Goal: Task Accomplishment & Management: Complete application form

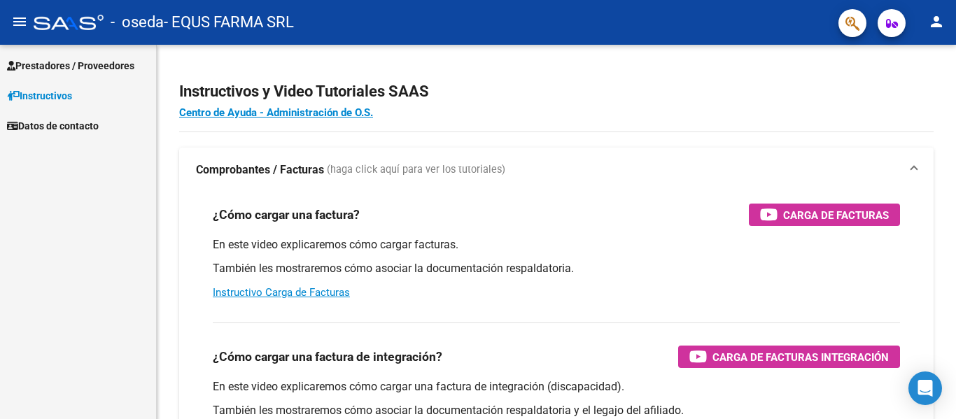
click at [56, 66] on span "Prestadores / Proveedores" at bounding box center [70, 65] width 127 height 15
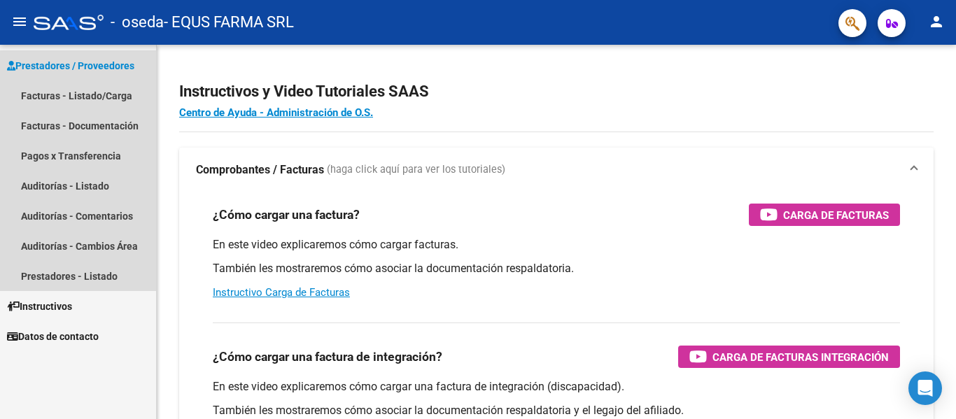
click at [99, 69] on span "Prestadores / Proveedores" at bounding box center [70, 65] width 127 height 15
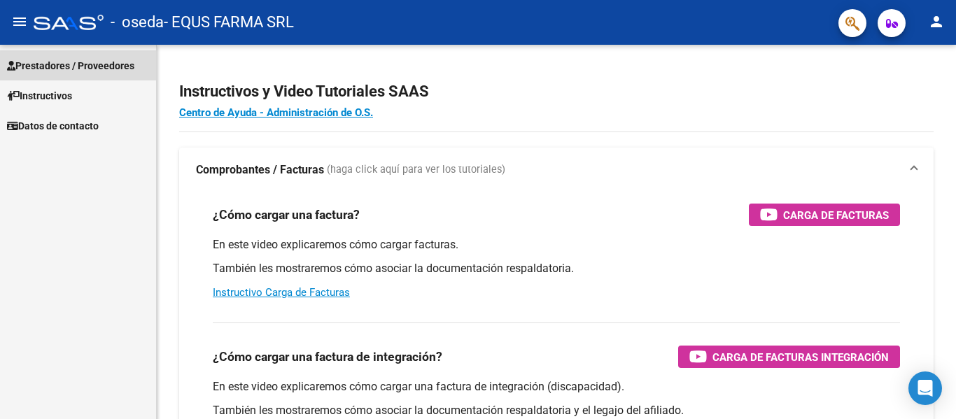
click at [99, 69] on span "Prestadores / Proveedores" at bounding box center [70, 65] width 127 height 15
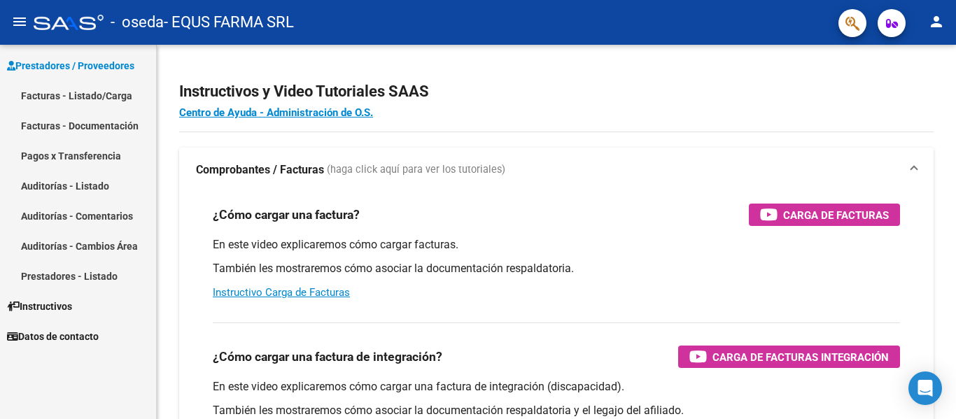
click at [97, 92] on link "Facturas - Listado/Carga" at bounding box center [78, 95] width 156 height 30
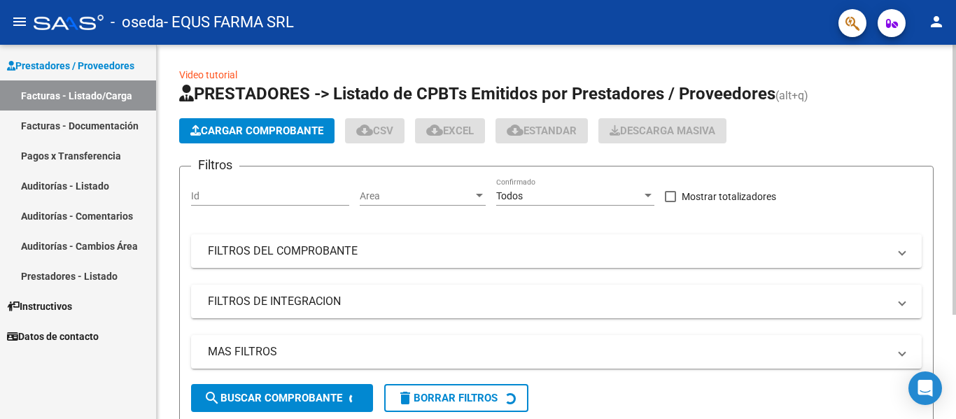
click at [250, 139] on button "Cargar Comprobante" at bounding box center [256, 130] width 155 height 25
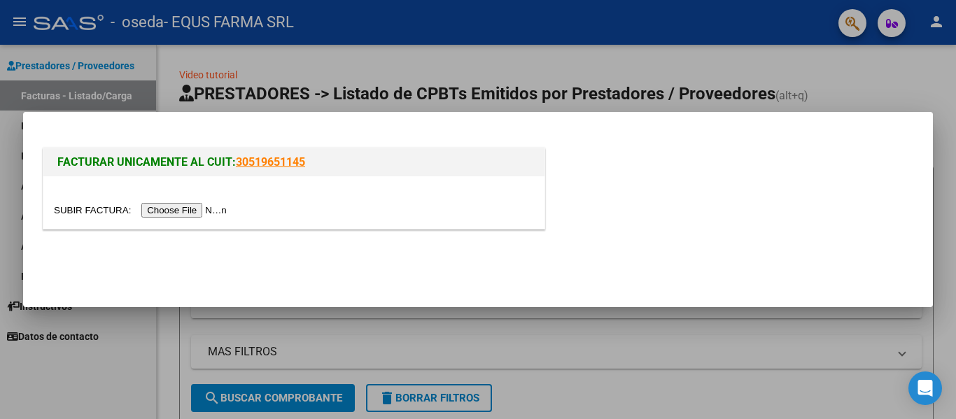
click at [214, 210] on input "file" at bounding box center [142, 210] width 177 height 15
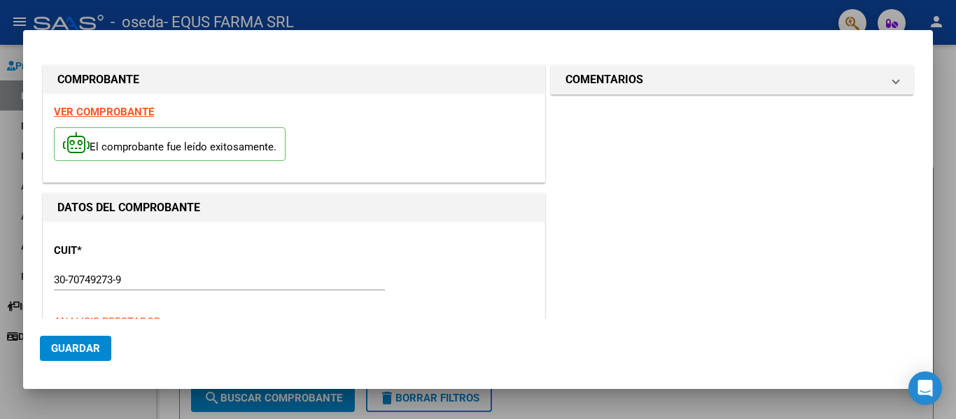
click at [87, 344] on span "Guardar" at bounding box center [75, 348] width 49 height 13
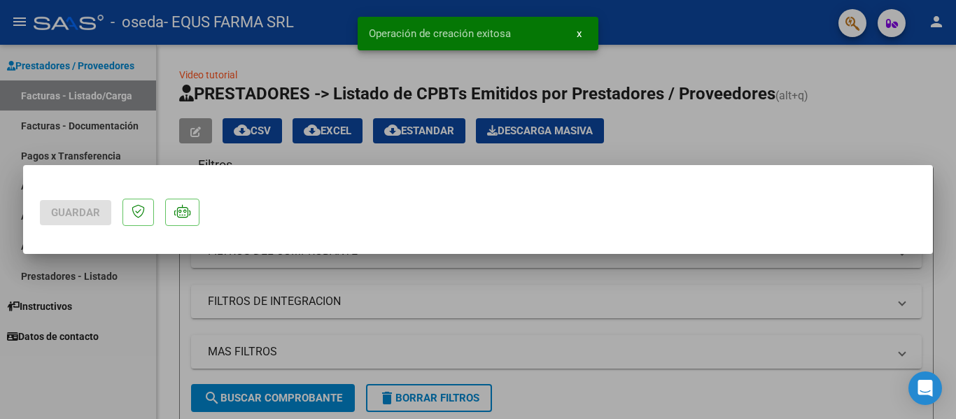
click at [615, 83] on div at bounding box center [478, 209] width 956 height 419
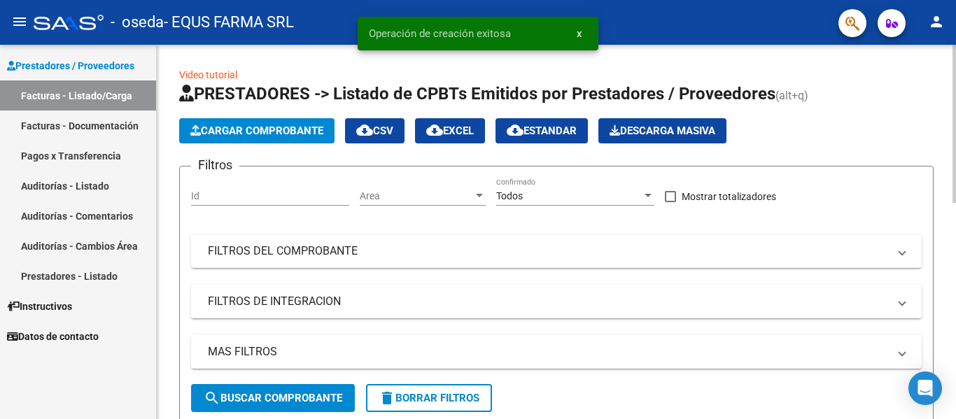
click at [313, 127] on span "Cargar Comprobante" at bounding box center [256, 131] width 133 height 13
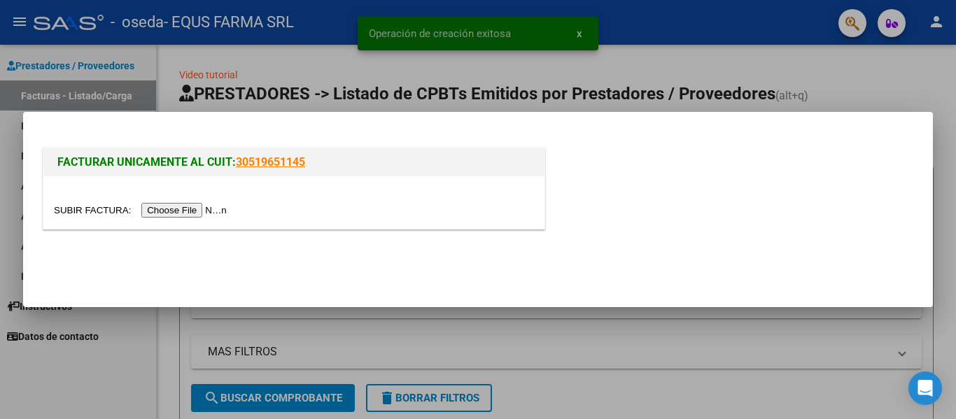
click at [313, 80] on div at bounding box center [478, 209] width 956 height 419
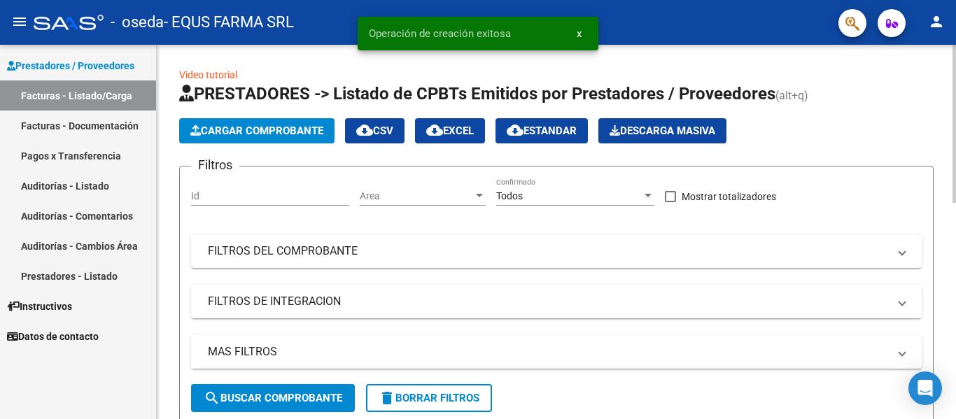
scroll to position [280, 0]
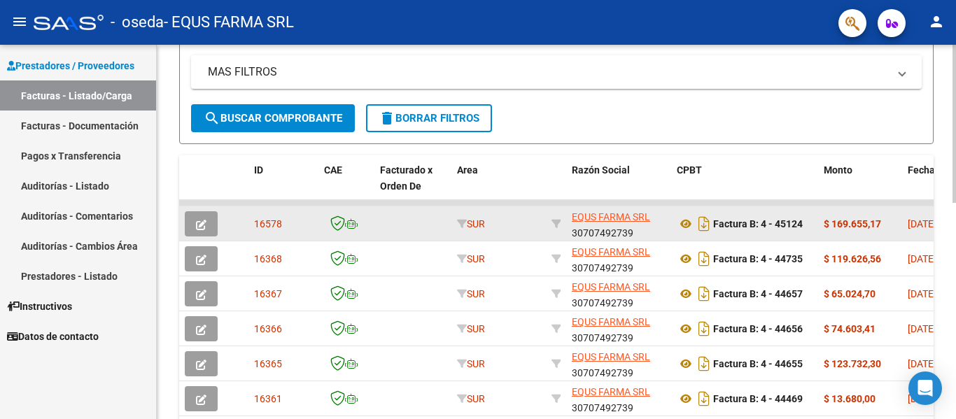
click at [206, 218] on span "button" at bounding box center [201, 224] width 10 height 13
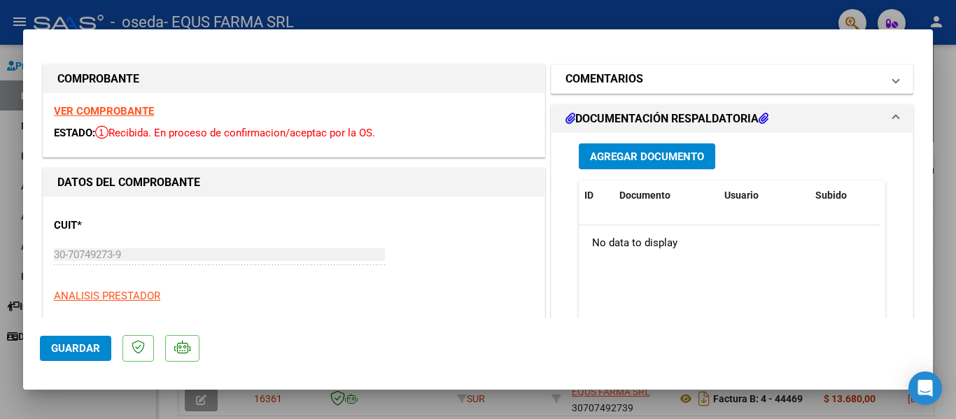
click at [635, 71] on h1 "COMENTARIOS" at bounding box center [604, 79] width 78 height 17
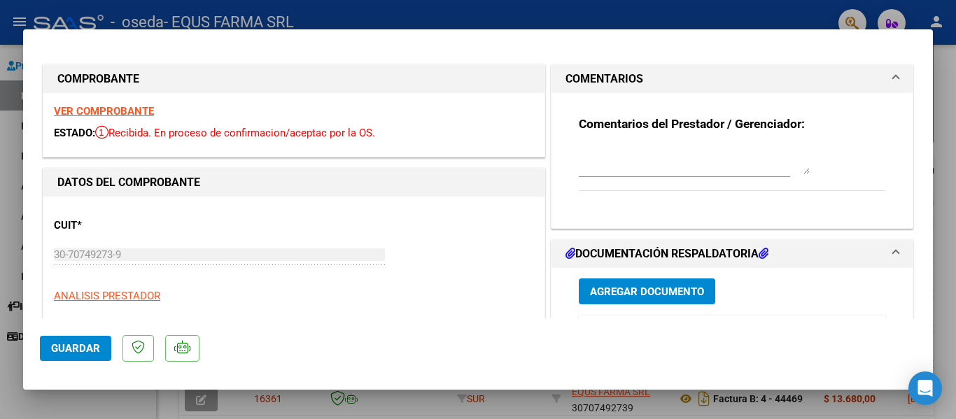
click at [607, 153] on textarea at bounding box center [694, 160] width 231 height 28
type textarea "NO LLEVA TRAZA"
click at [682, 293] on span "Agregar Documento" at bounding box center [647, 292] width 114 height 13
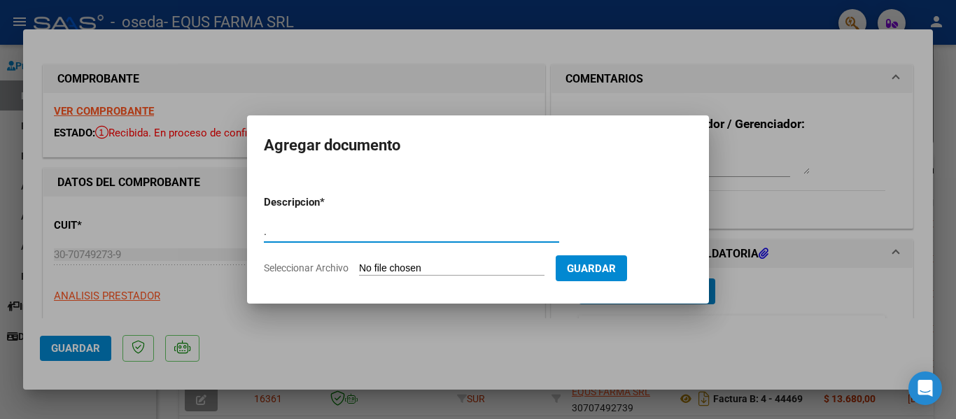
type input "."
click at [359, 262] on input "Seleccionar Archivo" at bounding box center [451, 268] width 185 height 13
type input "C:\fakepath\FACTURA 45124.pdf"
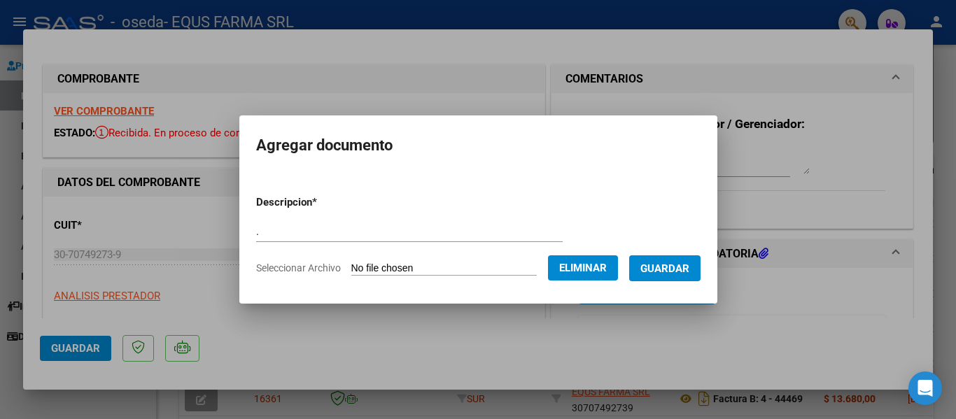
click at [657, 279] on button "Guardar" at bounding box center [664, 268] width 71 height 26
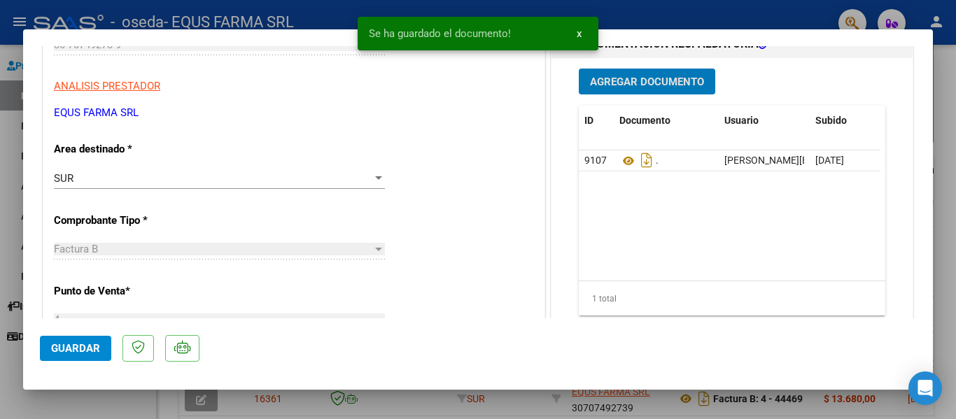
scroll to position [0, 0]
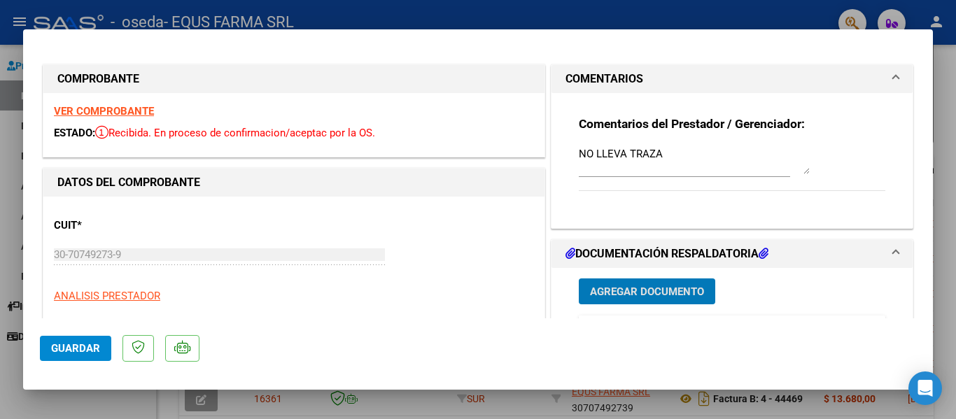
click at [696, 77] on mat-panel-title "COMENTARIOS" at bounding box center [723, 79] width 316 height 17
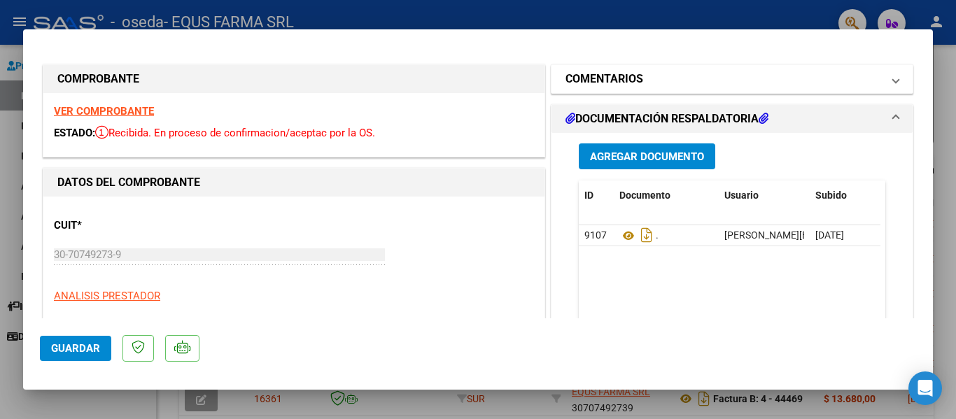
click at [635, 72] on h1 "COMENTARIOS" at bounding box center [604, 79] width 78 height 17
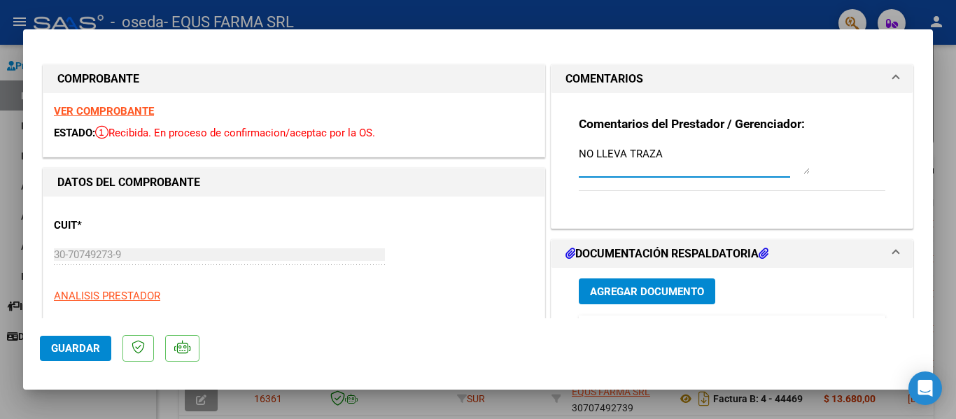
drag, startPoint x: 673, startPoint y: 158, endPoint x: 518, endPoint y: 171, distance: 155.9
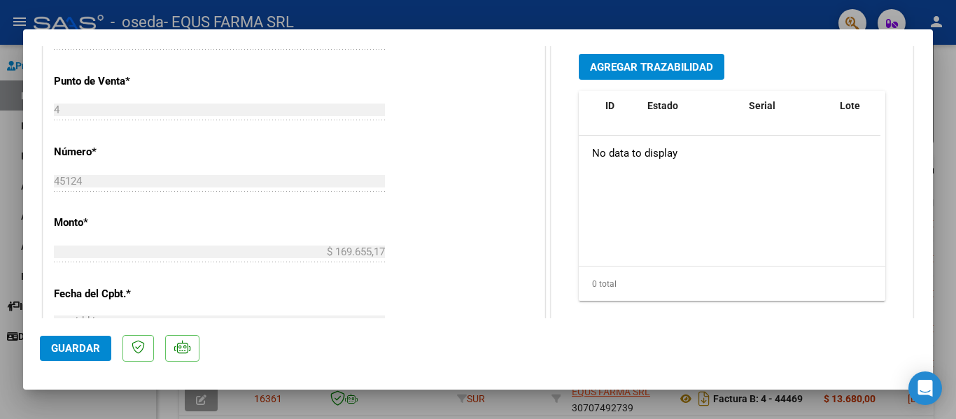
scroll to position [350, 0]
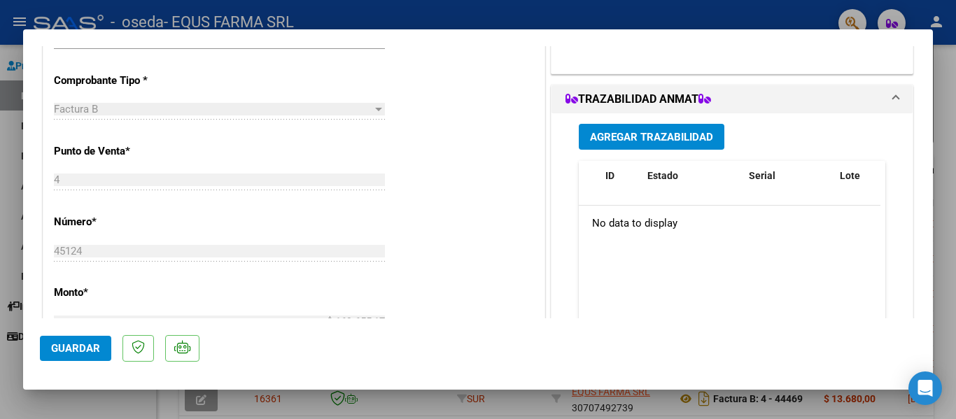
click at [640, 141] on span "Agregar Trazabilidad" at bounding box center [651, 137] width 123 height 13
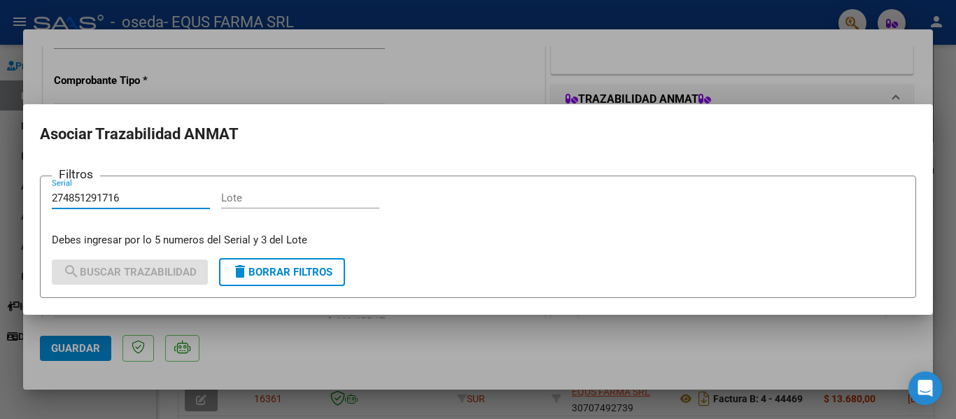
type input "274851291716"
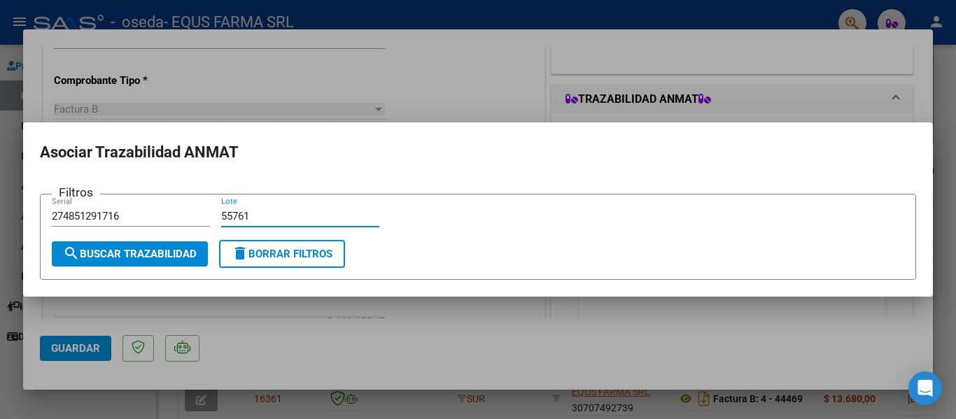
type input "55761"
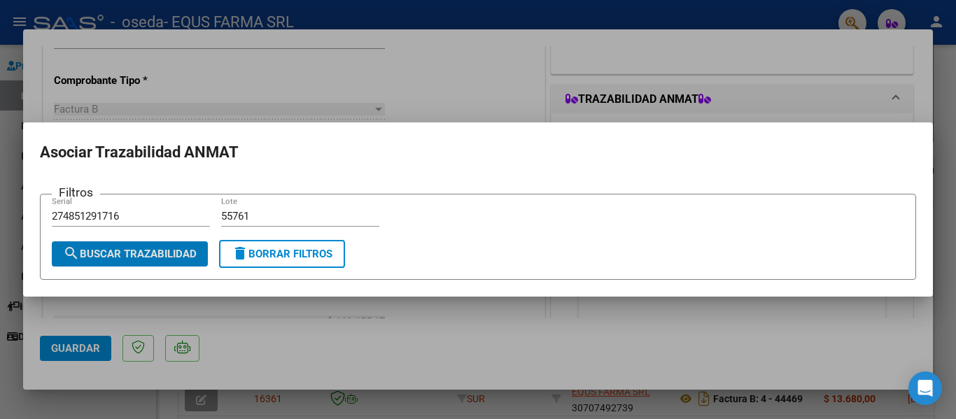
click at [132, 249] on span "search Buscar Trazabilidad" at bounding box center [130, 254] width 134 height 13
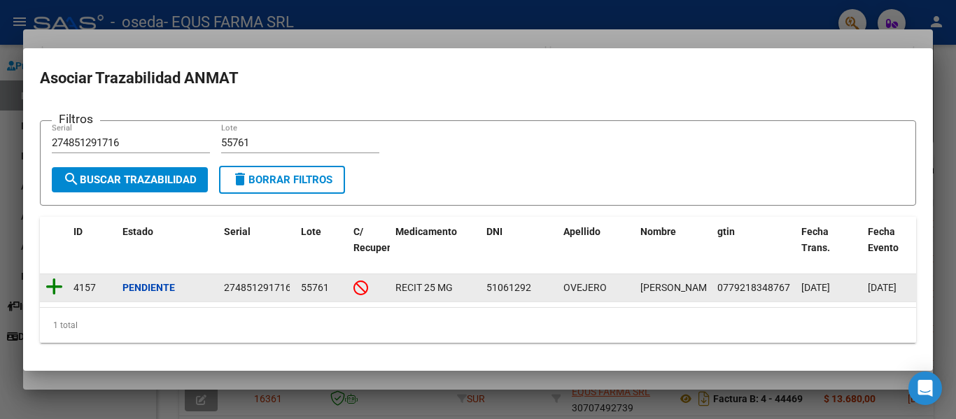
click at [55, 282] on icon at bounding box center [53, 287] width 17 height 20
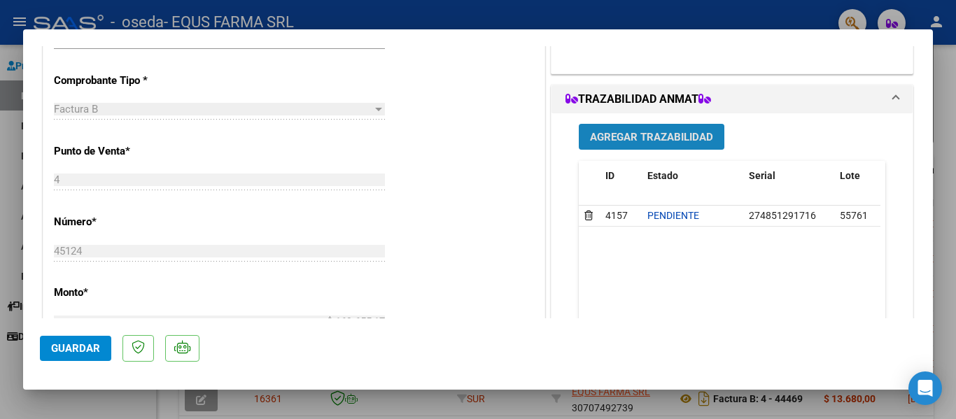
click at [640, 143] on span "Agregar Trazabilidad" at bounding box center [651, 137] width 123 height 13
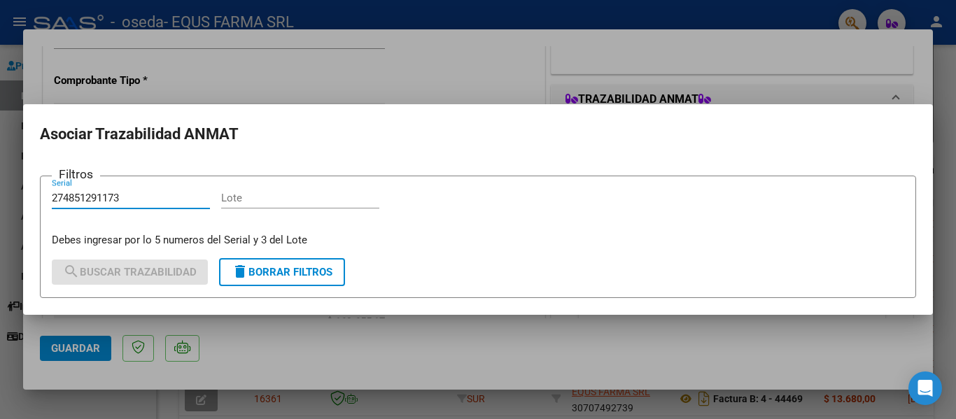
type input "274851291173"
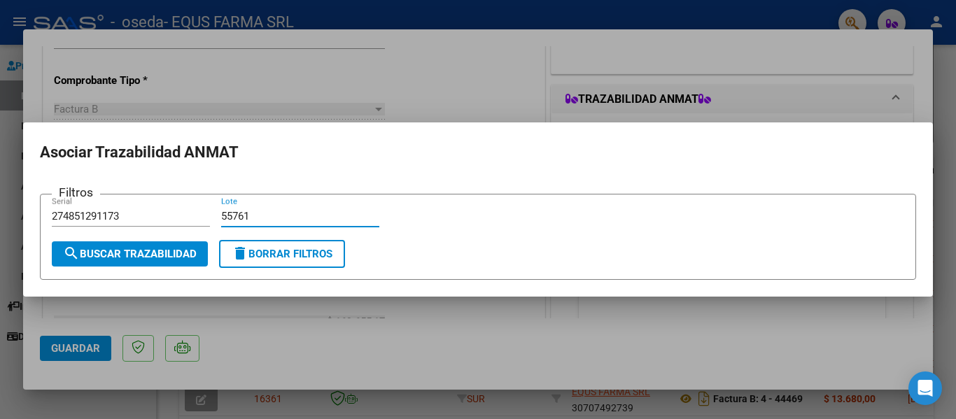
type input "55761"
click at [165, 258] on span "search Buscar Trazabilidad" at bounding box center [130, 254] width 134 height 13
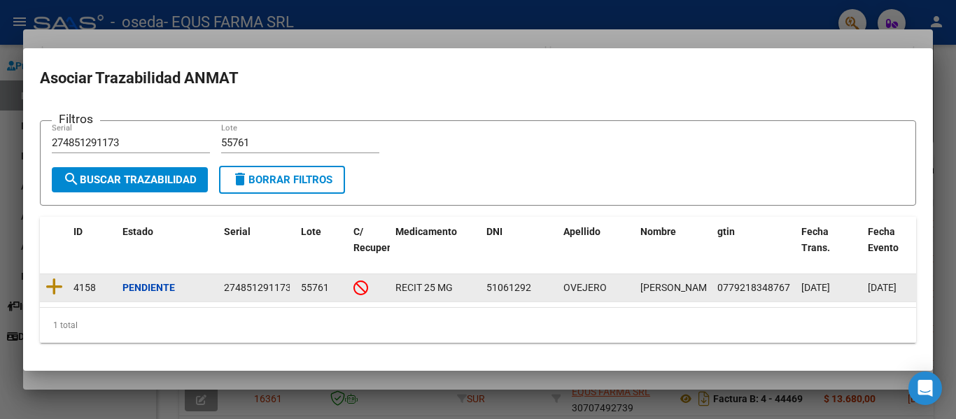
click at [43, 276] on datatable-body-cell at bounding box center [54, 287] width 28 height 27
click at [49, 279] on icon at bounding box center [53, 287] width 17 height 20
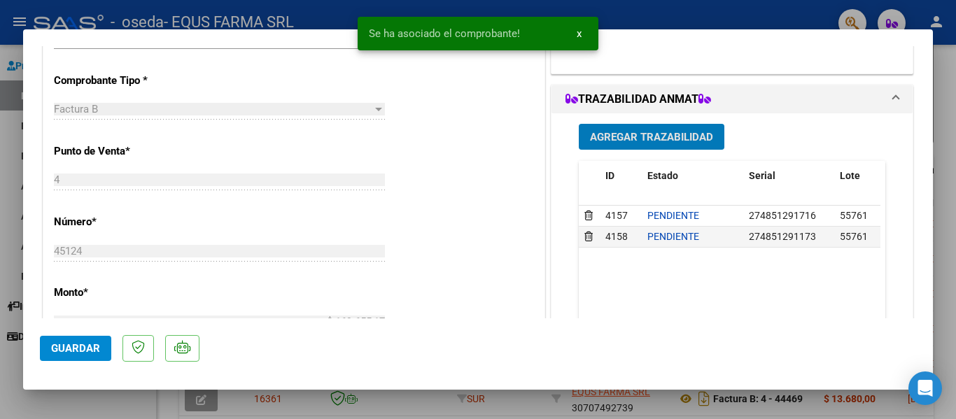
click at [70, 365] on mat-dialog-actions "Guardar" at bounding box center [478, 345] width 876 height 55
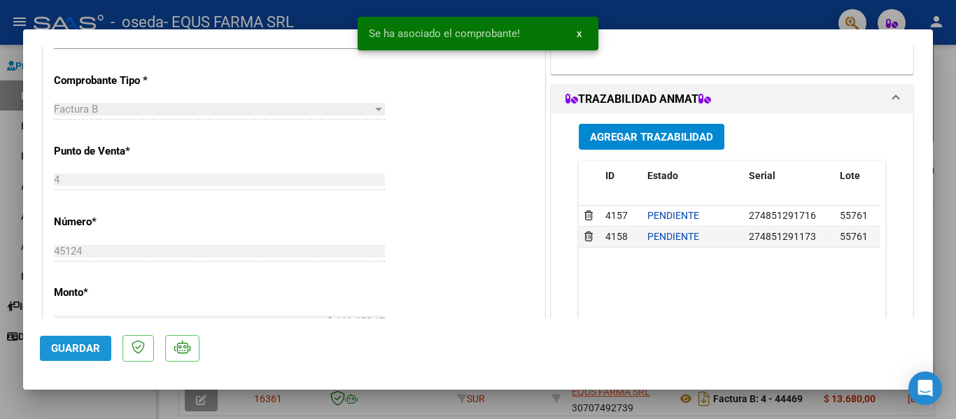
click at [70, 339] on button "Guardar" at bounding box center [75, 348] width 71 height 25
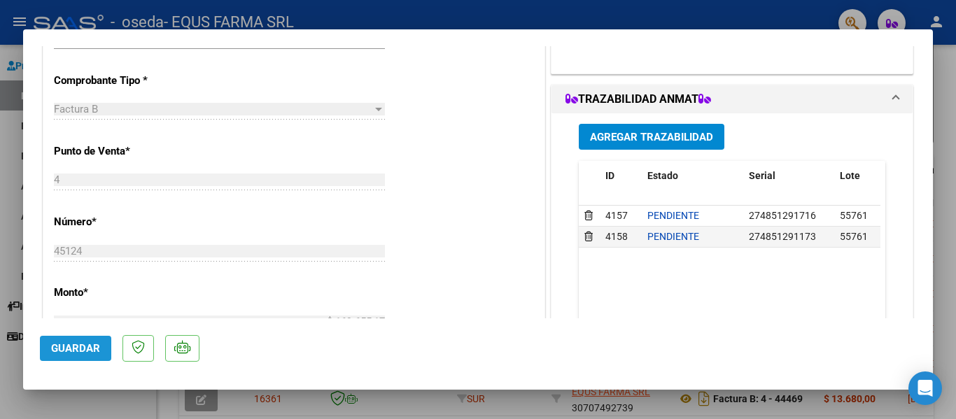
click at [70, 351] on span "Guardar" at bounding box center [75, 348] width 49 height 13
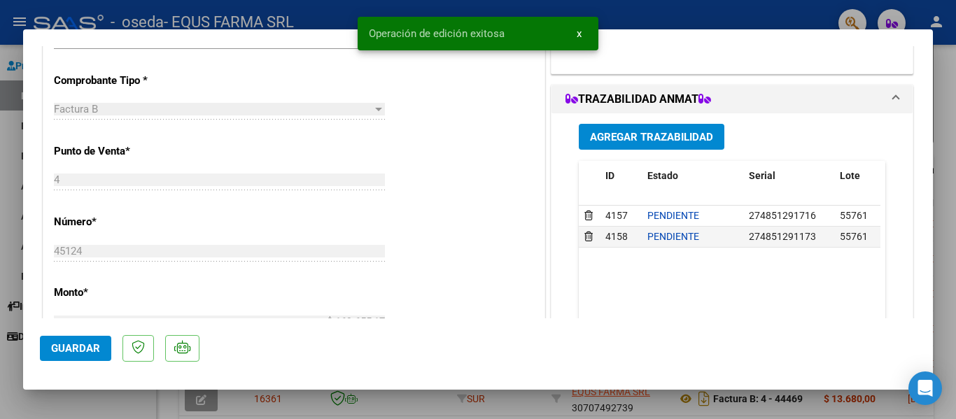
click at [70, 351] on span "Guardar" at bounding box center [75, 348] width 49 height 13
click at [122, 400] on div at bounding box center [478, 209] width 956 height 419
type input "$ 0,00"
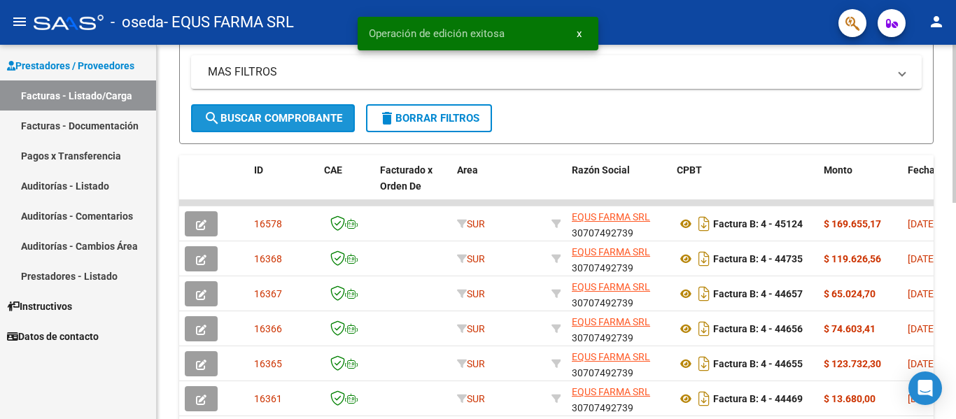
click at [267, 113] on span "search Buscar Comprobante" at bounding box center [273, 118] width 139 height 13
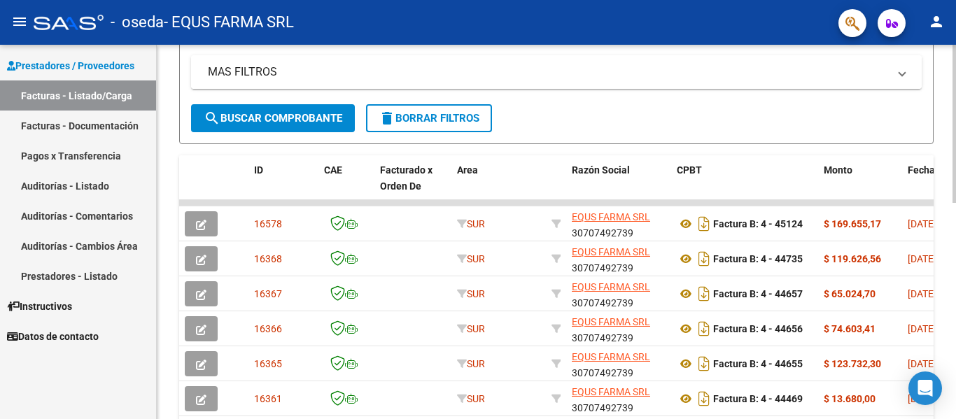
scroll to position [70, 0]
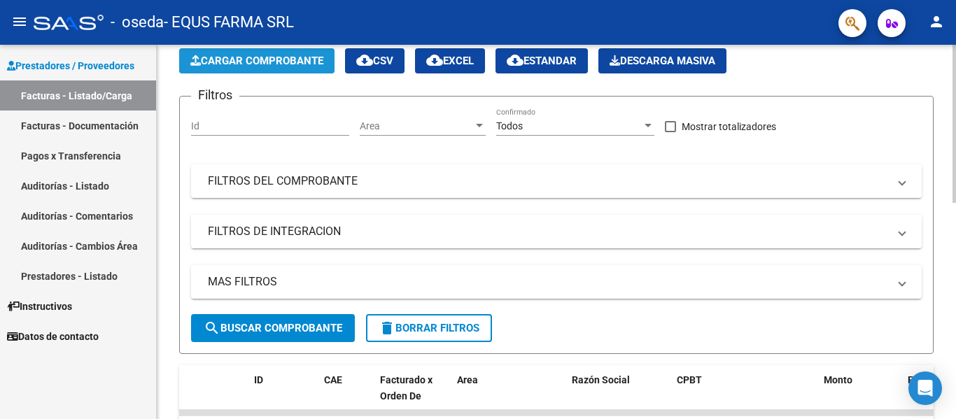
click at [279, 57] on span "Cargar Comprobante" at bounding box center [256, 61] width 133 height 13
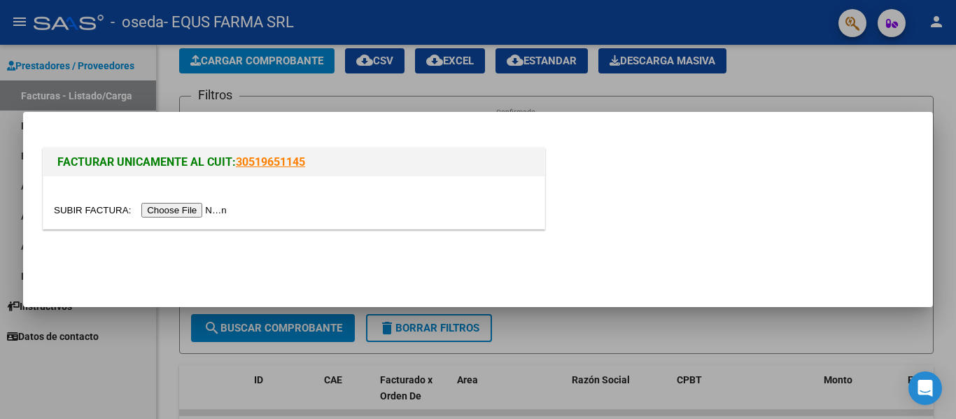
click at [217, 209] on input "file" at bounding box center [142, 210] width 177 height 15
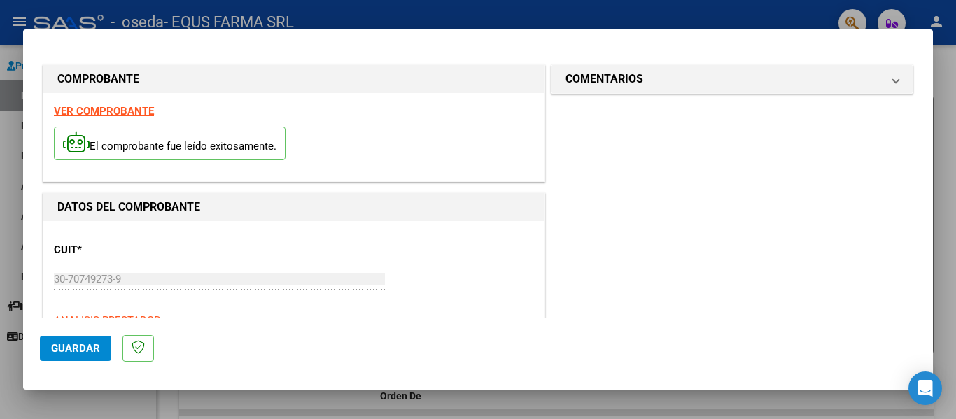
click at [87, 351] on span "Guardar" at bounding box center [75, 348] width 49 height 13
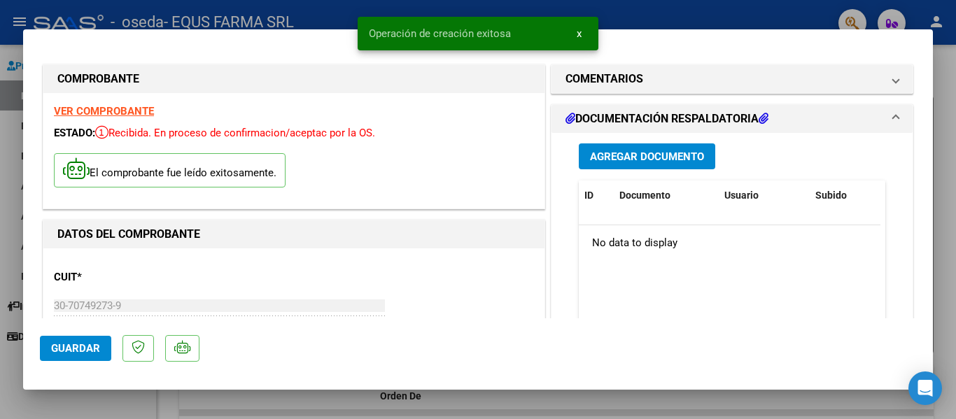
click at [608, 153] on span "Agregar Documento" at bounding box center [647, 156] width 114 height 13
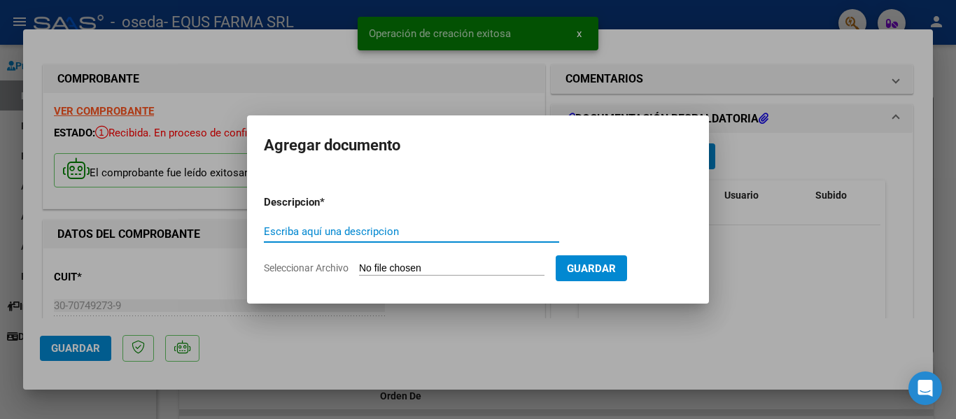
type input "."
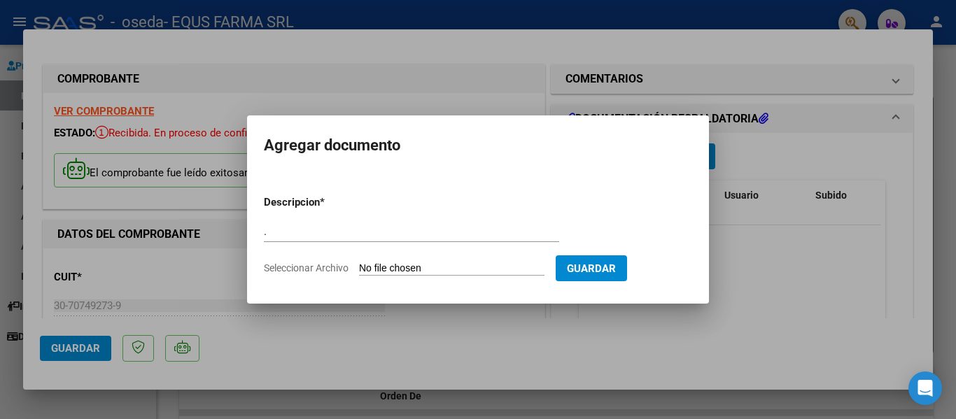
click at [359, 262] on input "Seleccionar Archivo" at bounding box center [451, 268] width 185 height 13
type input "C:\fakepath\FACTURA 45125.pdf"
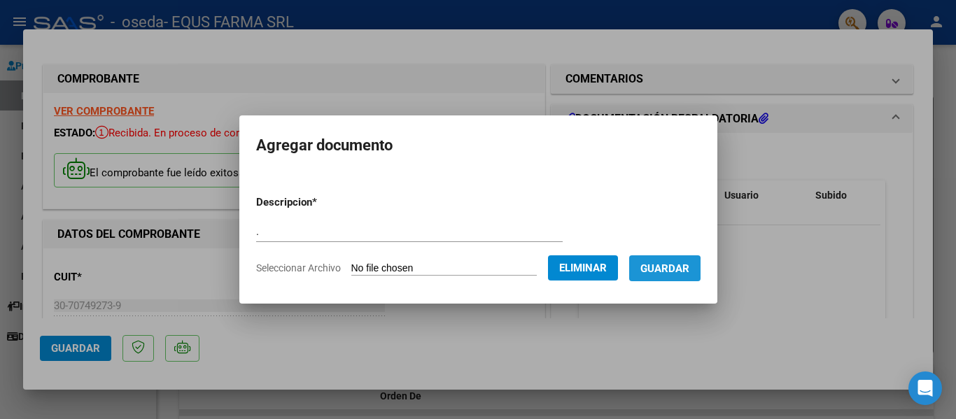
click at [672, 271] on span "Guardar" at bounding box center [664, 268] width 49 height 13
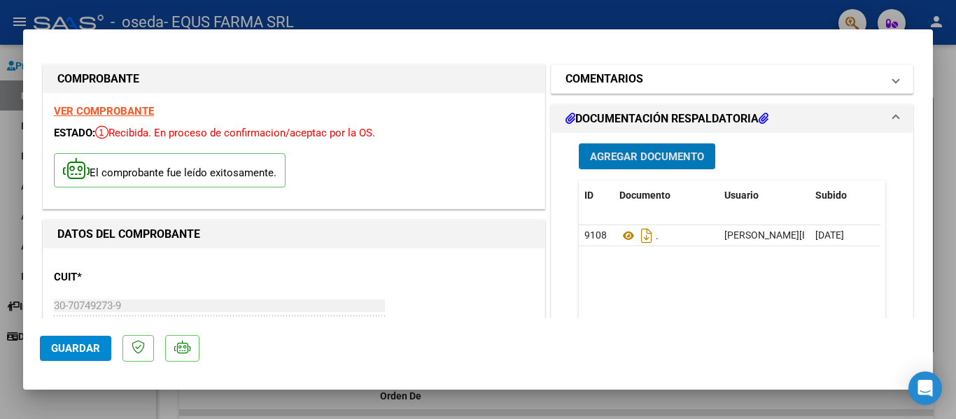
click at [626, 88] on mat-expansion-panel-header "COMENTARIOS" at bounding box center [731, 79] width 361 height 28
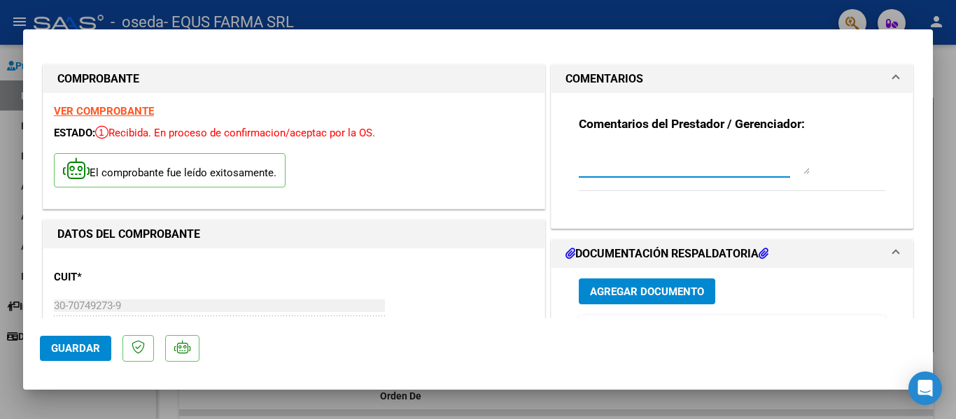
click at [596, 170] on textarea at bounding box center [694, 160] width 231 height 28
type textarea "NO LLEVA TRAZA"
click at [686, 292] on span "Agregar Documento" at bounding box center [647, 292] width 114 height 13
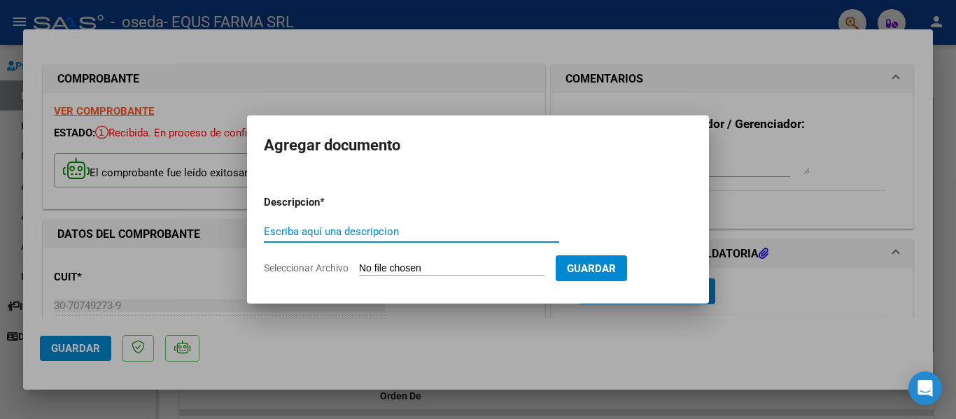
click at [616, 263] on span "Guardar" at bounding box center [591, 268] width 49 height 13
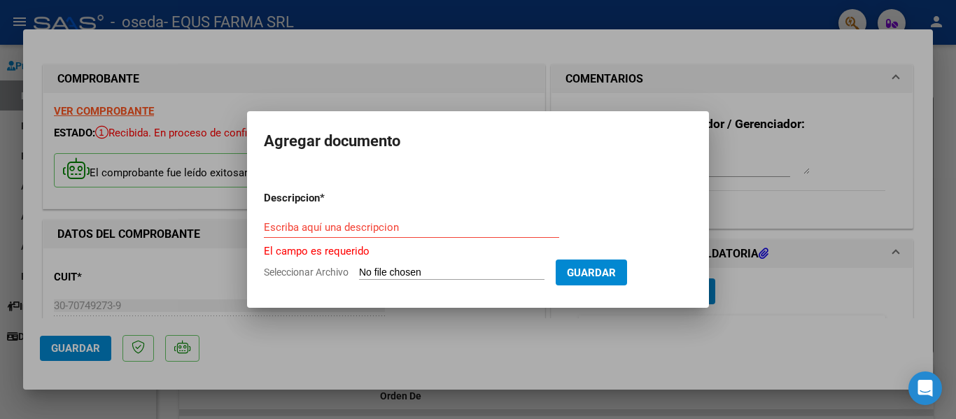
click at [344, 390] on div at bounding box center [478, 209] width 956 height 419
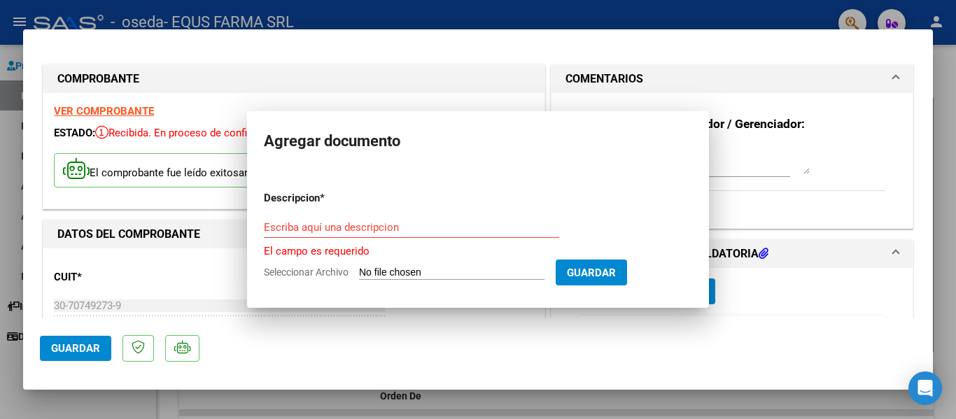
click at [339, 329] on mat-dialog-actions "Guardar" at bounding box center [478, 345] width 876 height 55
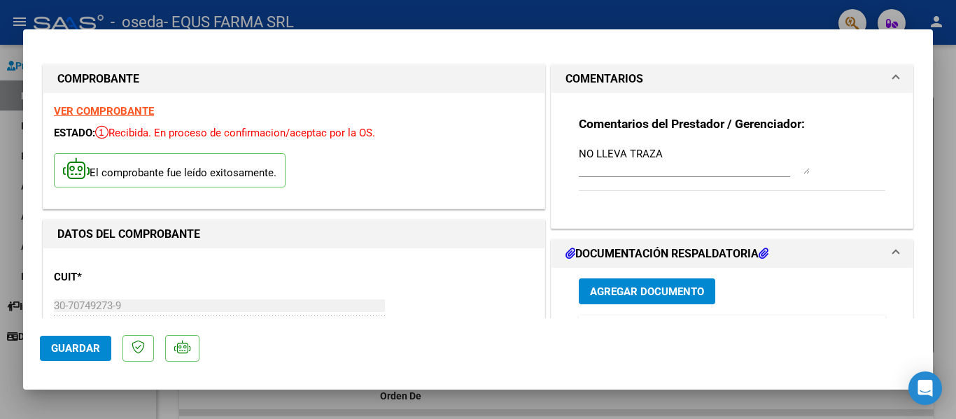
drag, startPoint x: 71, startPoint y: 353, endPoint x: 955, endPoint y: 335, distance: 883.4
click at [955, 335] on div "COMPROBANTE VER COMPROBANTE ESTADO: Recibida. En proceso de confirmacion/acepta…" at bounding box center [478, 209] width 956 height 419
click at [864, 250] on mat-panel-title "DOCUMENTACIÓN RESPALDATORIA" at bounding box center [723, 254] width 316 height 17
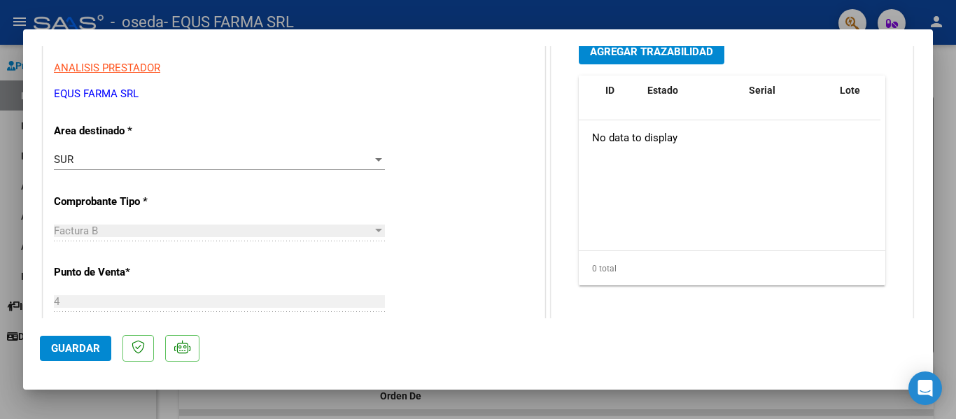
scroll to position [140, 0]
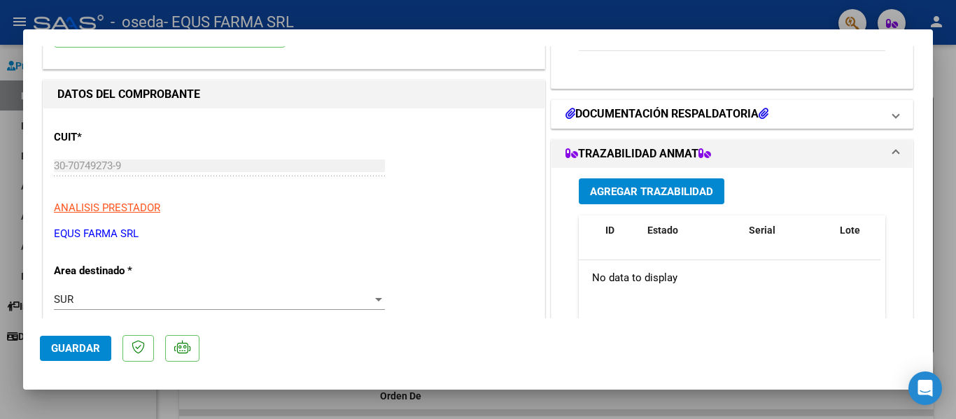
click at [893, 113] on span at bounding box center [896, 114] width 6 height 17
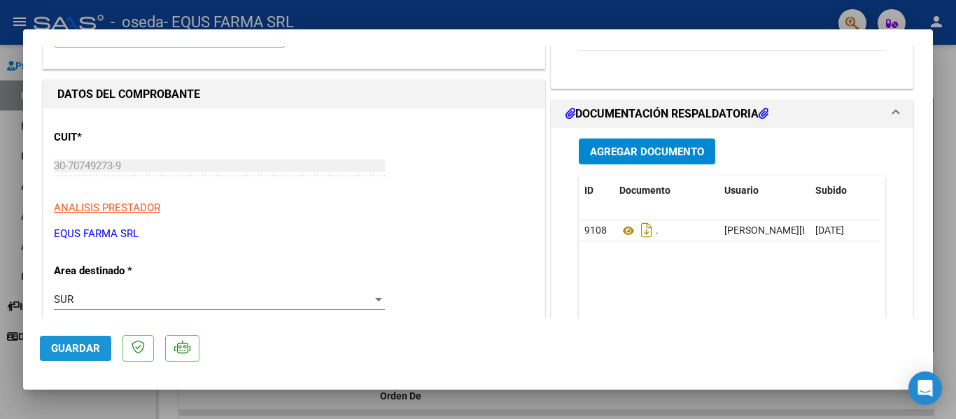
click at [93, 349] on span "Guardar" at bounding box center [75, 348] width 49 height 13
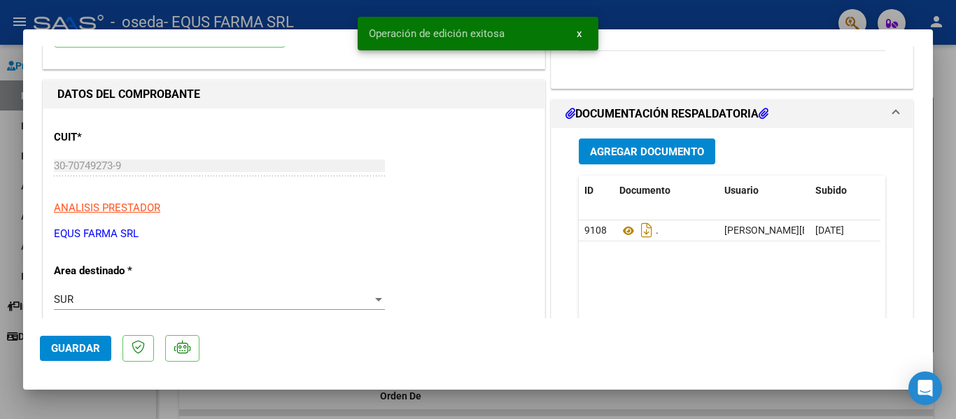
click at [93, 349] on span "Guardar" at bounding box center [75, 348] width 49 height 13
click at [51, 401] on div at bounding box center [478, 209] width 956 height 419
type input "$ 0,00"
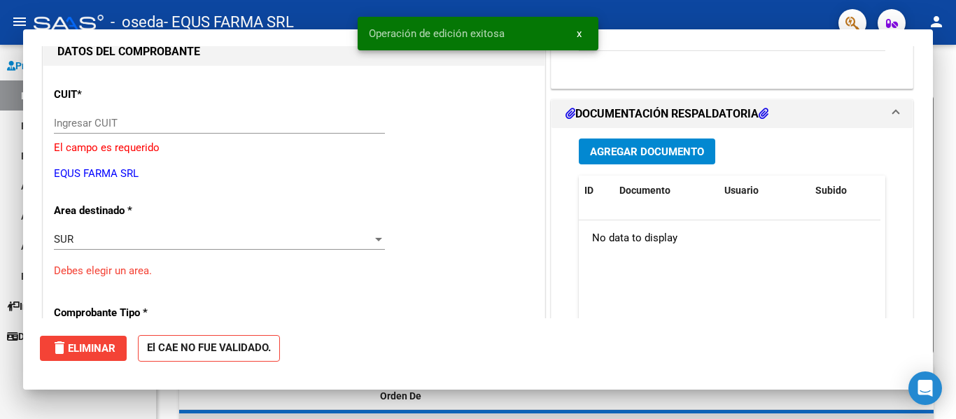
scroll to position [148, 0]
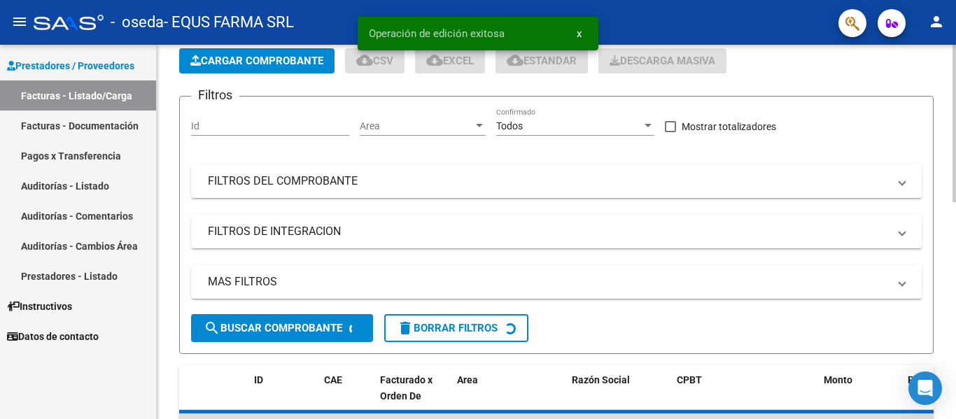
click at [228, 66] on span "Cargar Comprobante" at bounding box center [256, 61] width 133 height 13
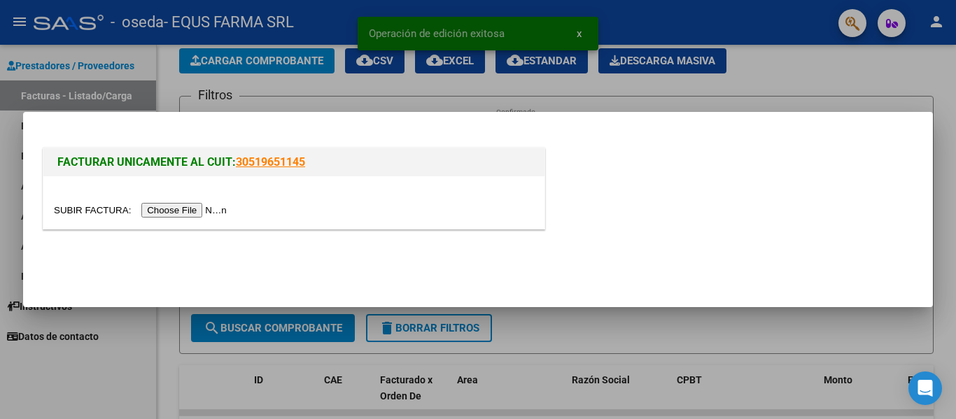
click at [231, 208] on input "file" at bounding box center [142, 210] width 177 height 15
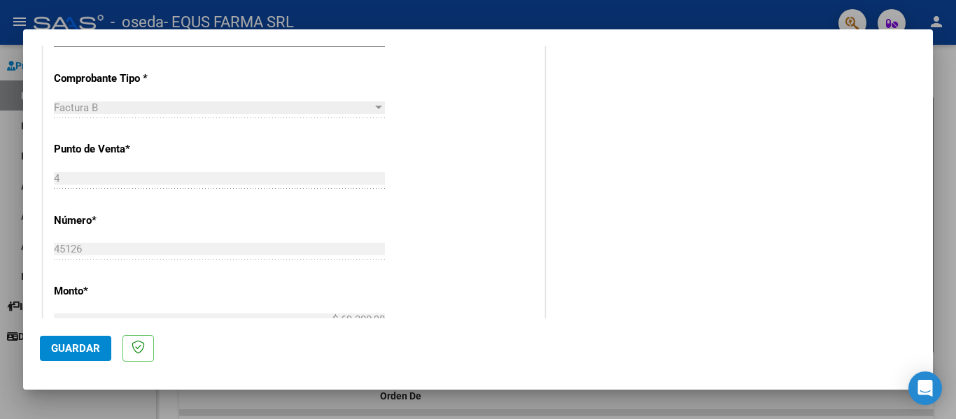
scroll to position [0, 0]
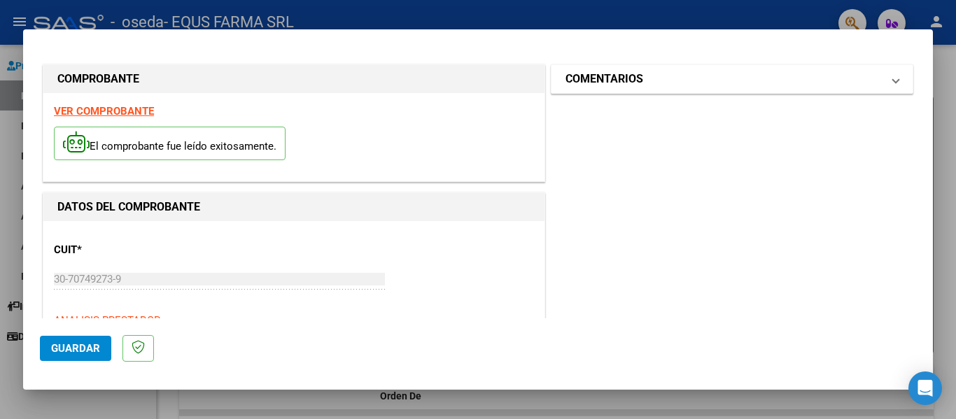
click at [667, 83] on mat-panel-title "COMENTARIOS" at bounding box center [723, 79] width 316 height 17
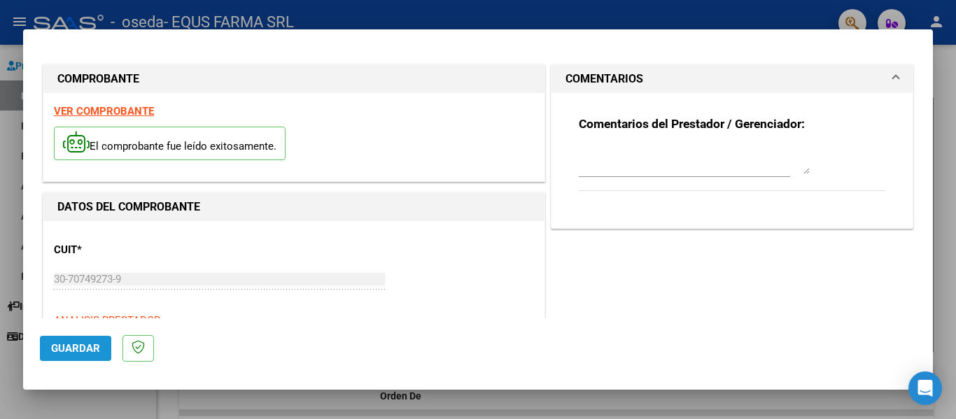
click at [90, 344] on span "Guardar" at bounding box center [75, 348] width 49 height 13
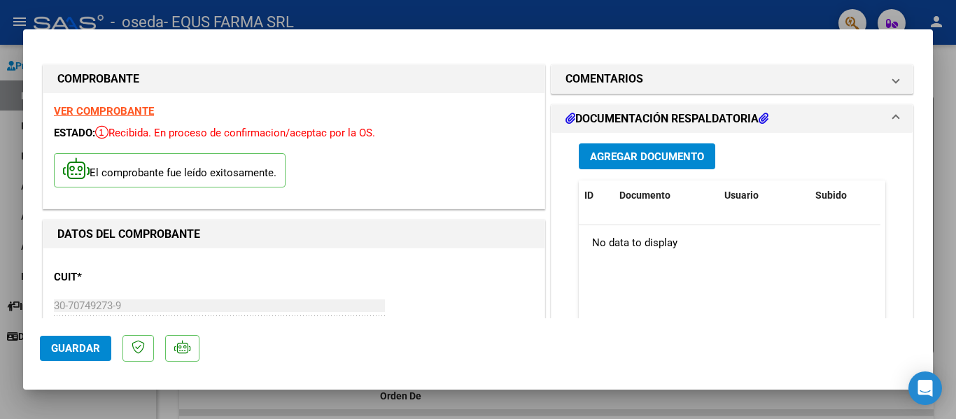
click at [49, 350] on button "Guardar" at bounding box center [75, 348] width 71 height 25
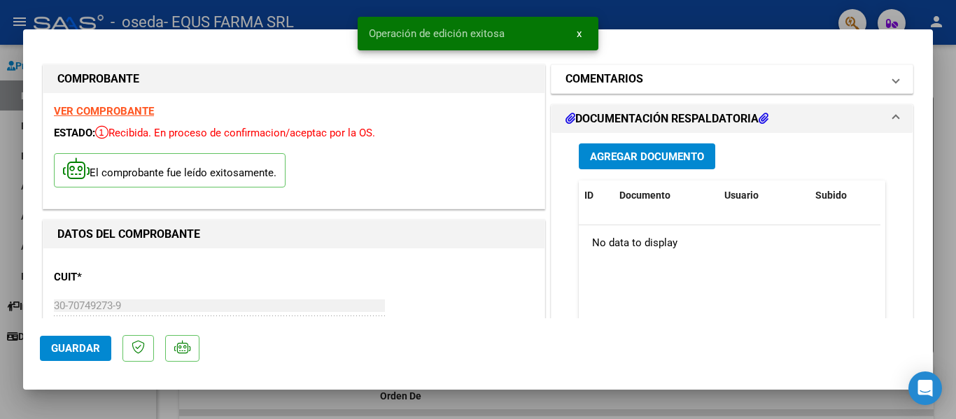
click at [675, 76] on mat-panel-title "COMENTARIOS" at bounding box center [723, 79] width 316 height 17
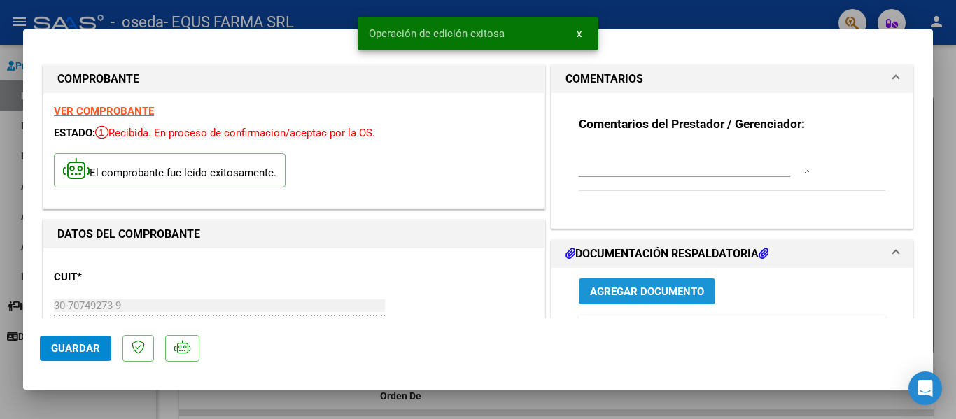
click at [639, 292] on span "Agregar Documento" at bounding box center [647, 292] width 114 height 13
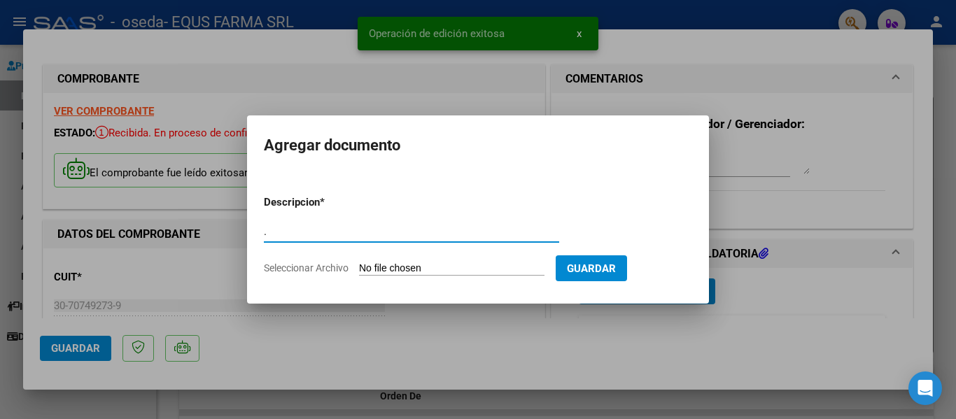
type input "."
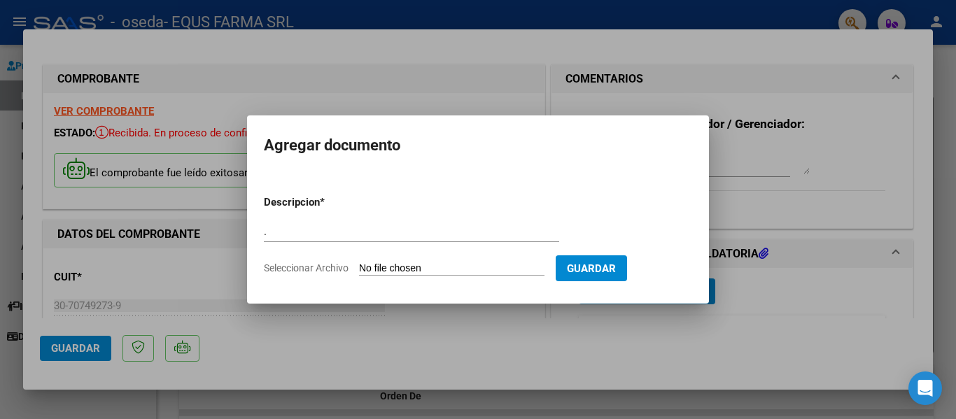
click at [359, 262] on input "Seleccionar Archivo" at bounding box center [451, 268] width 185 height 13
type input "C:\fakepath\FACTURA 45126.pdf"
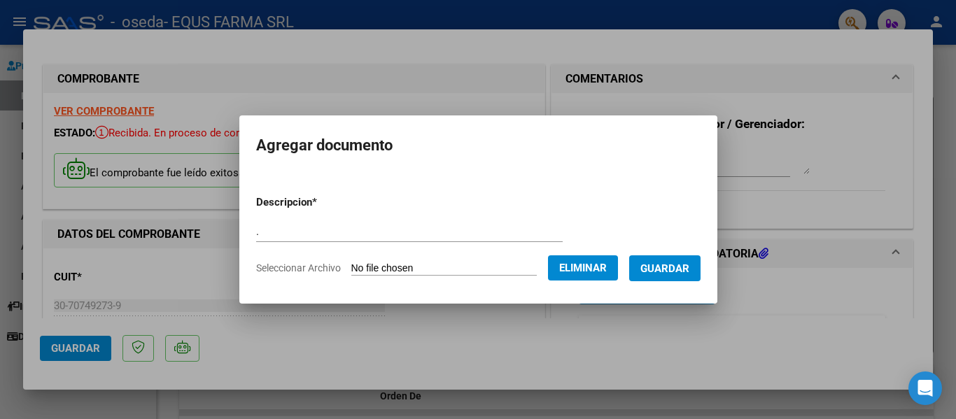
click at [686, 279] on button "Guardar" at bounding box center [664, 268] width 71 height 26
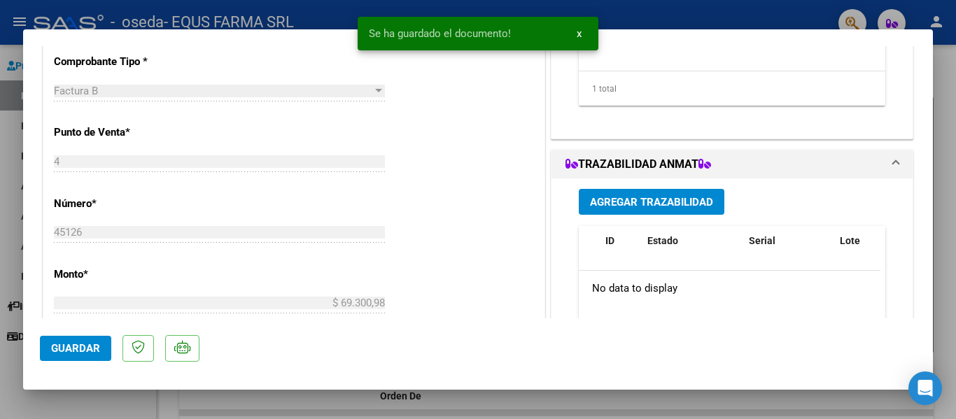
scroll to position [490, 0]
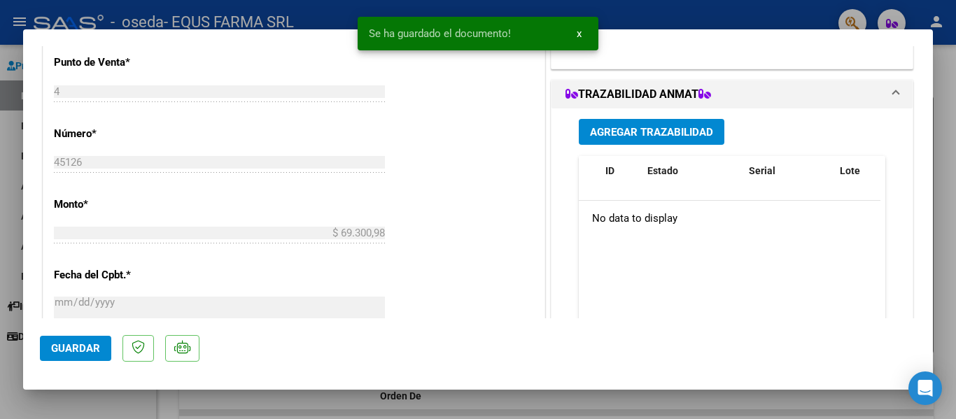
click at [625, 127] on span "Agregar Trazabilidad" at bounding box center [651, 132] width 123 height 13
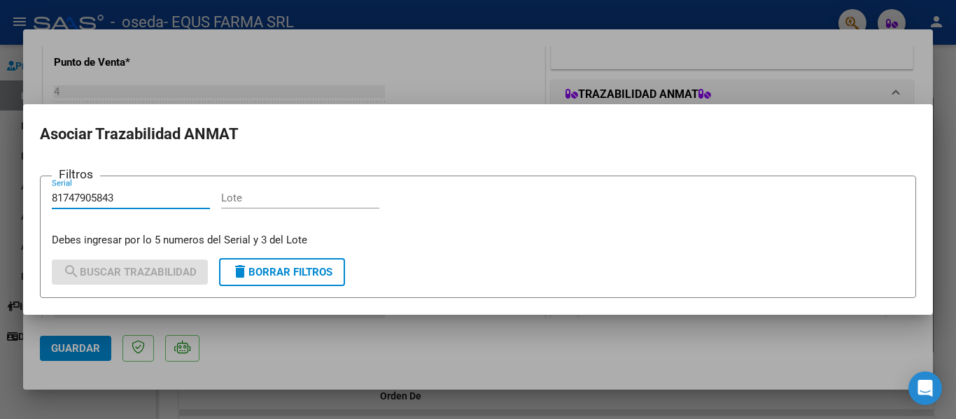
type input "81747905843"
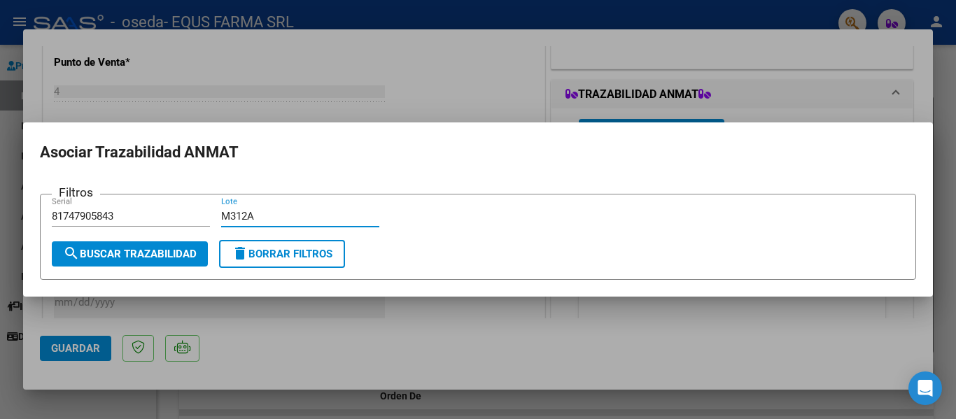
type input "M312A"
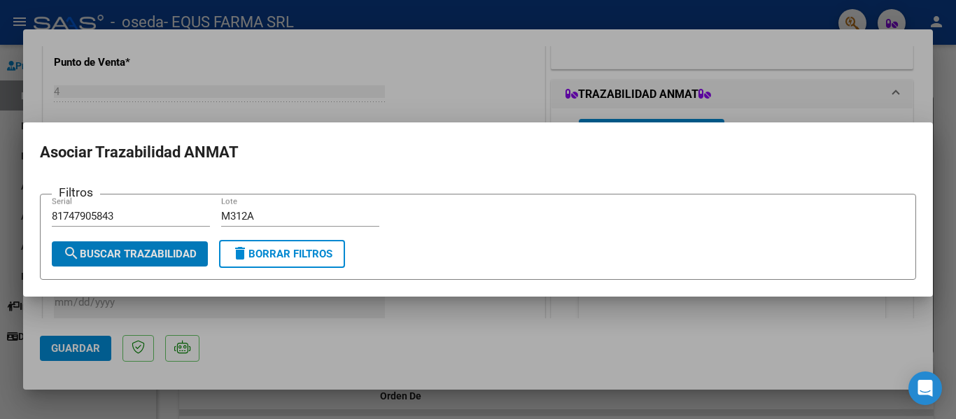
click at [76, 250] on mat-icon "search" at bounding box center [71, 253] width 17 height 17
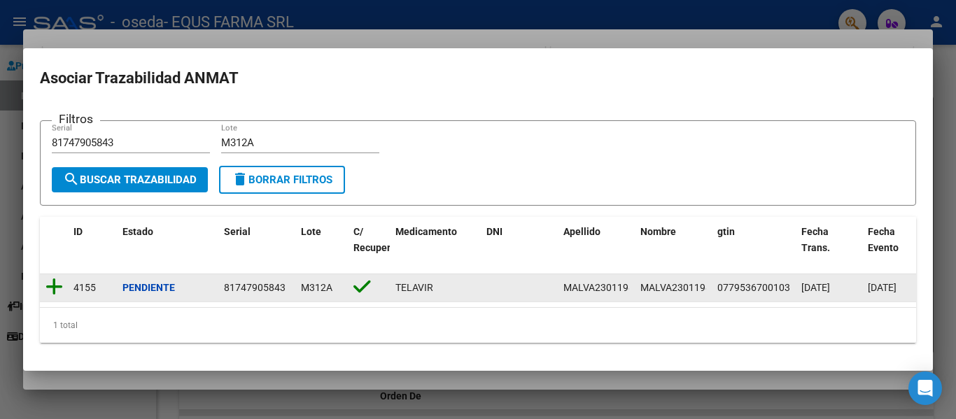
click at [55, 283] on icon at bounding box center [53, 287] width 17 height 20
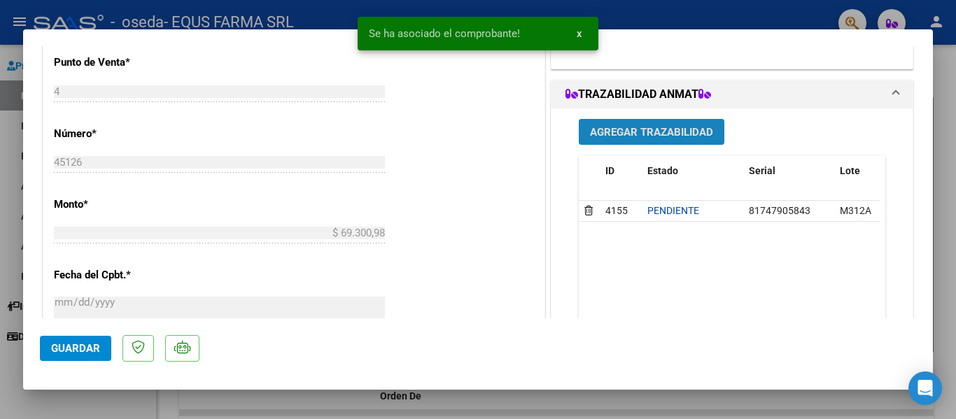
click at [612, 141] on button "Agregar Trazabilidad" at bounding box center [652, 132] width 146 height 26
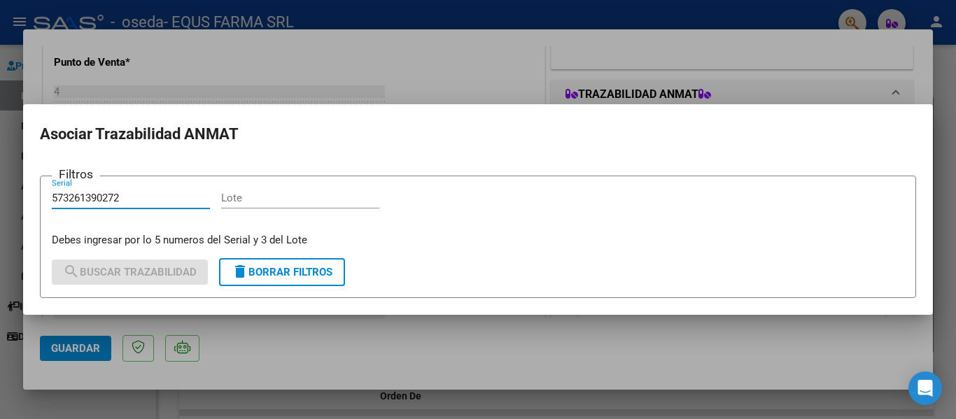
type input "573261390272"
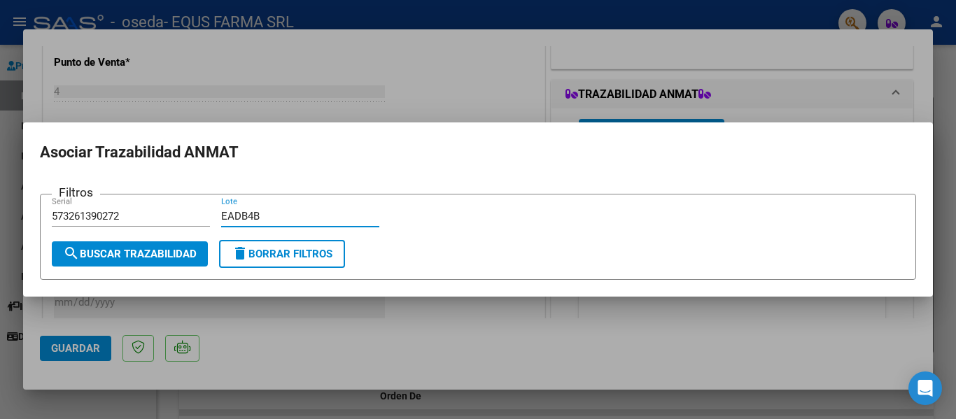
type input "EADB4B"
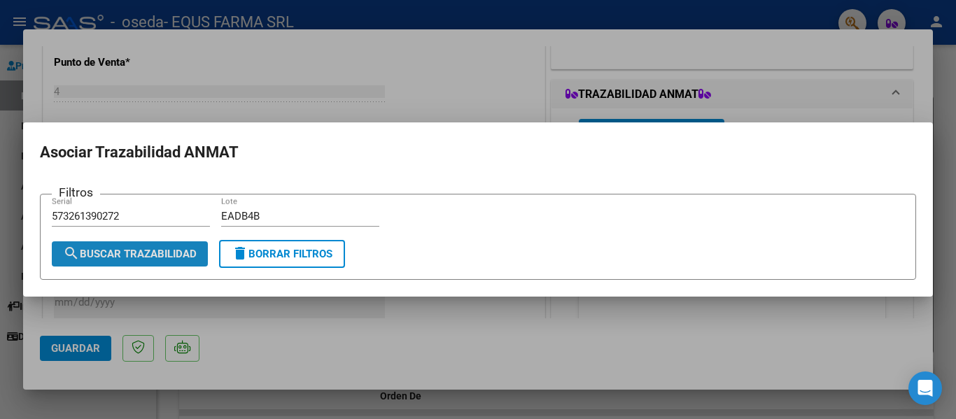
click at [91, 251] on span "search Buscar Trazabilidad" at bounding box center [130, 254] width 134 height 13
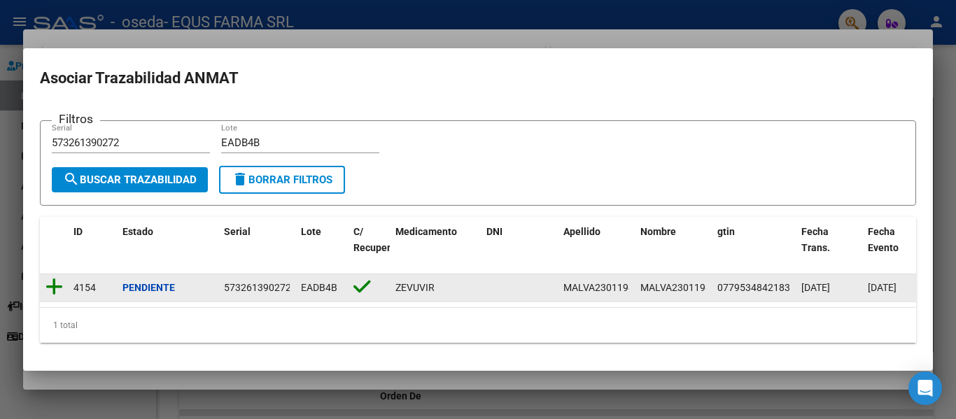
click at [56, 282] on icon at bounding box center [53, 287] width 17 height 20
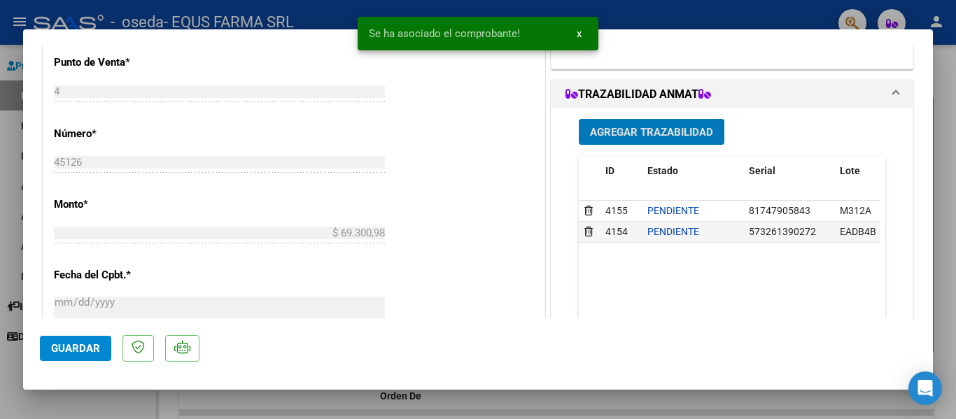
click at [78, 338] on button "Guardar" at bounding box center [75, 348] width 71 height 25
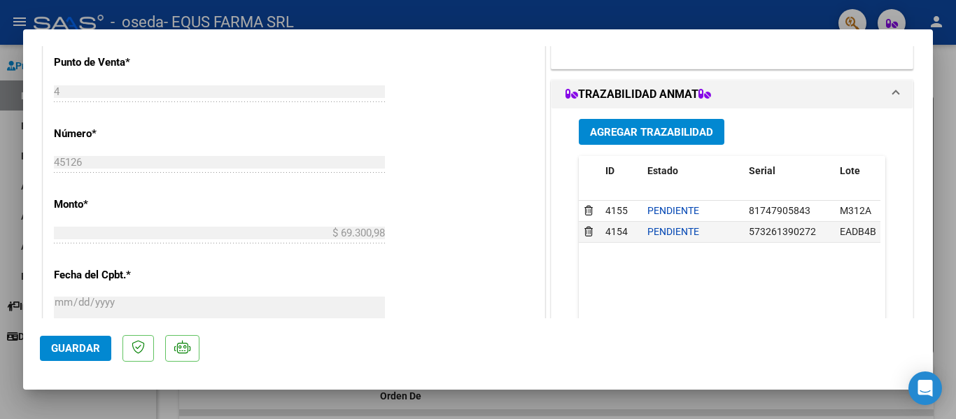
click at [78, 342] on span "Guardar" at bounding box center [75, 348] width 49 height 13
